Goal: Transaction & Acquisition: Book appointment/travel/reservation

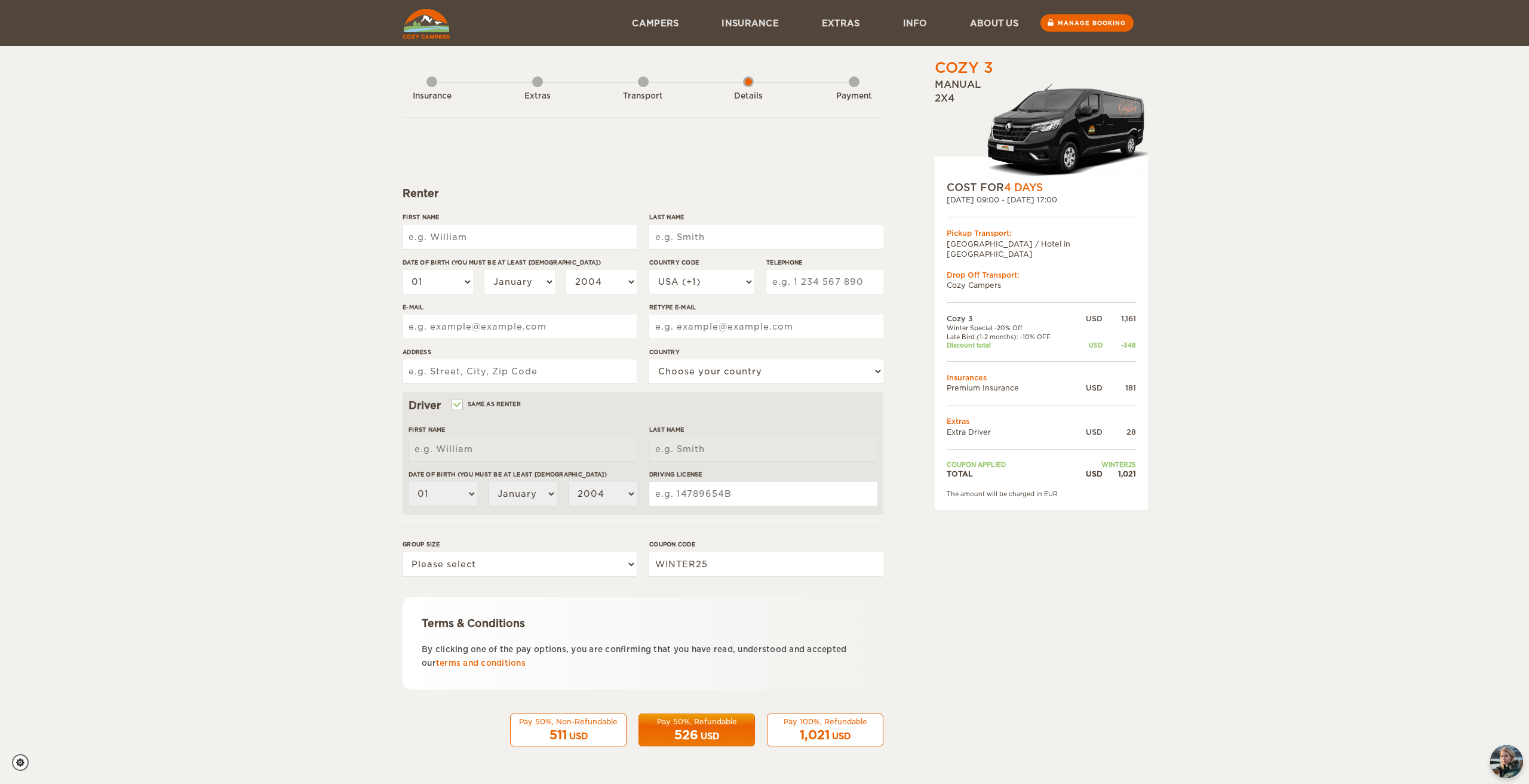
click at [986, 575] on div "Cozy 3 Expand Collapse Total 1,021 USD Manual 2x4 COST FOR 4 Days [DATE] 09:00 …" at bounding box center [1010, 410] width 231 height 706
click at [1054, 639] on div "Cozy 3 Expand Collapse Total 1,021 USD Manual 2x4 COST FOR 4 Days [DATE] 09:00 …" at bounding box center [1010, 410] width 231 height 706
click at [1041, 639] on div "Cozy 3 Expand Collapse Total 1,021 USD Manual 2x4 COST FOR 4 Days [DATE] 09:00 …" at bounding box center [1010, 410] width 231 height 706
click at [1029, 629] on div "Cozy 3 Expand Collapse Total 1,021 USD Manual 2x4 COST FOR 4 Days [DATE] 09:00 …" at bounding box center [1010, 410] width 231 height 706
click at [1002, 621] on div "Cozy 3 Expand Collapse Total 1,021 USD Manual 2x4 COST FOR 4 Days [DATE] 09:00 …" at bounding box center [1010, 410] width 231 height 706
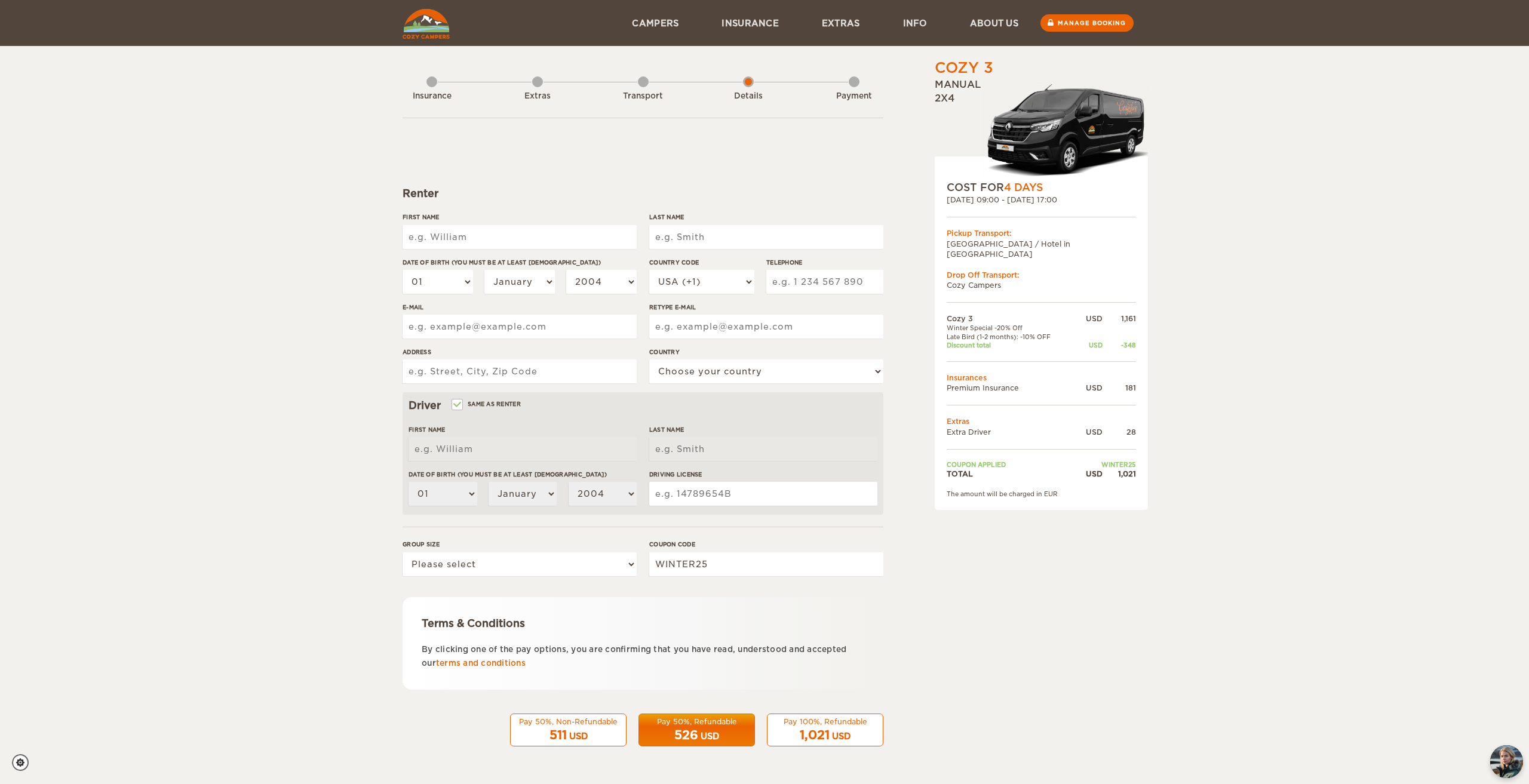
click at [995, 621] on div "Cozy 3 Expand Collapse Total 1,021 USD Manual 2x4 COST FOR 4 Days [DATE] 09:00 …" at bounding box center [1010, 410] width 231 height 706
click at [1036, 595] on div "Cozy 3 Expand Collapse Total 1,021 USD Manual 2x4 COST FOR 4 Days [DATE] 09:00 …" at bounding box center [1010, 410] width 231 height 706
click at [1048, 654] on div "Cozy 3 Expand Collapse Total 1,021 USD Manual 2x4 COST FOR 4 Days [DATE] 09:00 …" at bounding box center [1010, 410] width 231 height 706
click at [1056, 609] on div "Cozy 3 Expand Collapse Total 1,021 USD Manual 2x4 COST FOR 4 Days [DATE] 09:00 …" at bounding box center [1010, 410] width 231 height 706
click at [1048, 606] on div "Cozy 3 Expand Collapse Total 1,021 USD Manual 2x4 COST FOR 4 Days [DATE] 09:00 …" at bounding box center [1010, 410] width 231 height 706
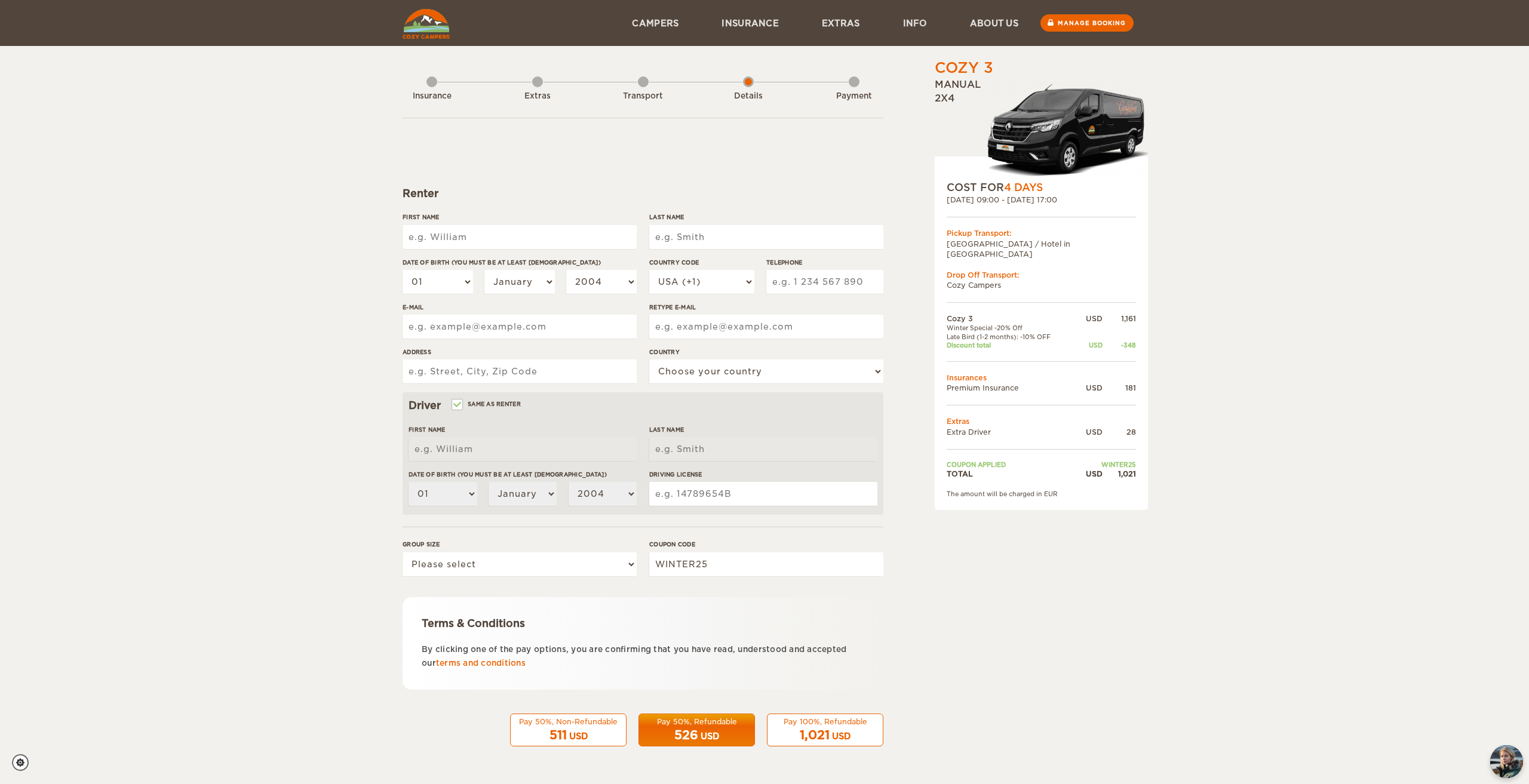
click at [1238, 272] on div "Cozy 3 Expand Collapse Total 1,021 USD Manual 2x4 COST FOR 4 Days [DATE] 09:00 …" at bounding box center [764, 388] width 1529 height 776
